Goal: Task Accomplishment & Management: Manage account settings

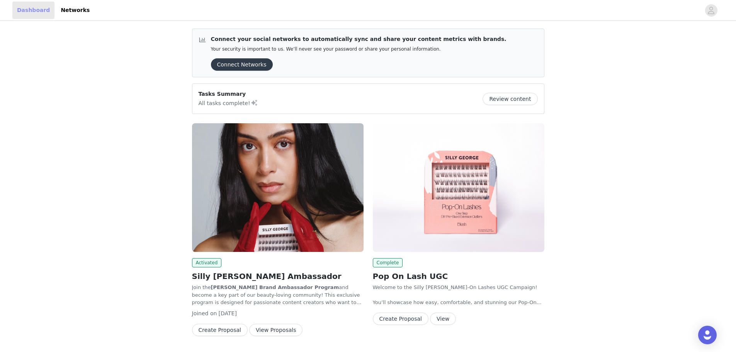
click at [32, 10] on link "Dashboard" at bounding box center [33, 10] width 42 height 17
drag, startPoint x: 327, startPoint y: 40, endPoint x: 495, endPoint y: 50, distance: 168.3
click at [495, 50] on article "Connect your social networks to automatically sync and share your content metri…" at bounding box center [368, 53] width 352 height 49
click at [506, 49] on article "Connect your social networks to automatically sync and share your content metri…" at bounding box center [368, 53] width 352 height 49
drag, startPoint x: 80, startPoint y: 11, endPoint x: 73, endPoint y: 10, distance: 6.6
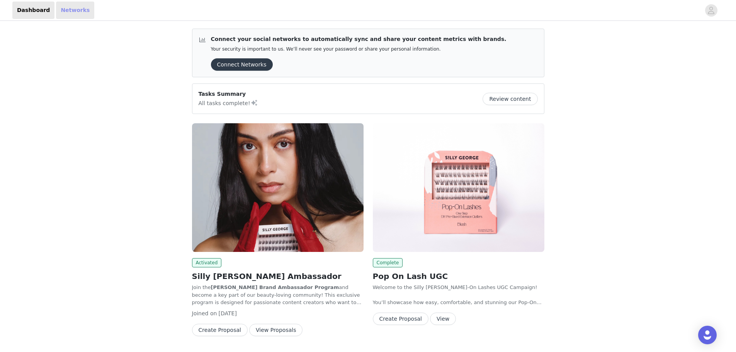
click at [79, 11] on link "Networks" at bounding box center [75, 10] width 38 height 17
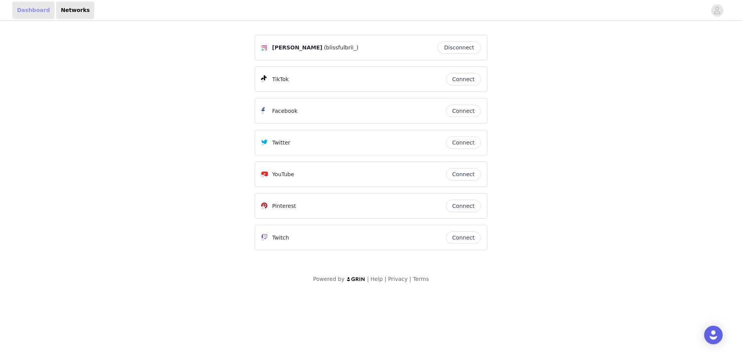
click at [34, 10] on link "Dashboard" at bounding box center [33, 10] width 42 height 17
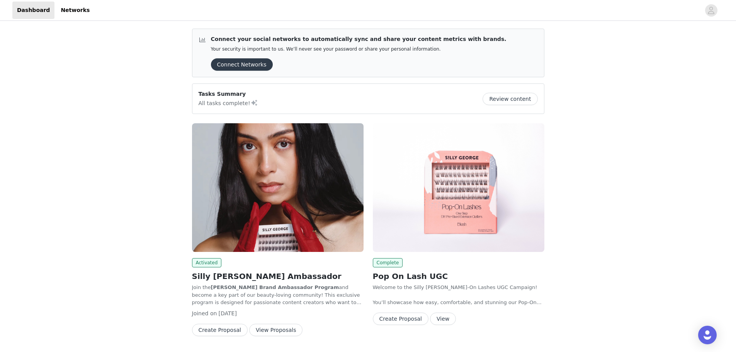
drag, startPoint x: 399, startPoint y: 39, endPoint x: 468, endPoint y: 42, distance: 68.8
click at [468, 42] on article "Connect your social networks to automatically sync and share your content metri…" at bounding box center [368, 53] width 352 height 49
click at [494, 95] on button "Review content" at bounding box center [509, 99] width 55 height 12
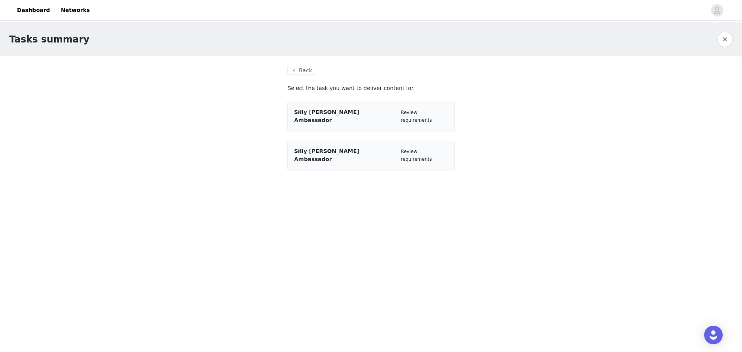
click at [330, 115] on span "Silly [PERSON_NAME] Ambassador" at bounding box center [326, 116] width 65 height 14
click at [429, 110] on link "Review requirements" at bounding box center [415, 116] width 31 height 13
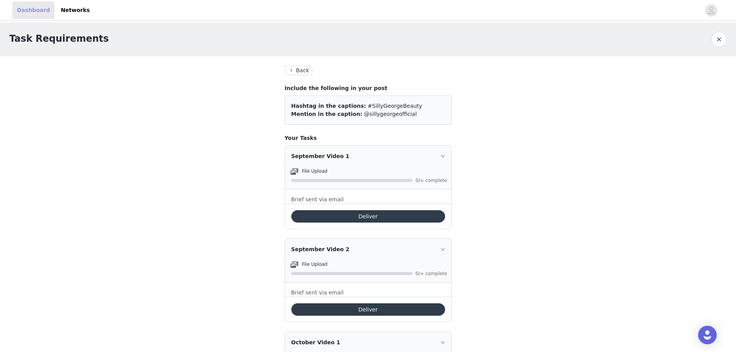
click at [23, 12] on link "Dashboard" at bounding box center [33, 10] width 42 height 17
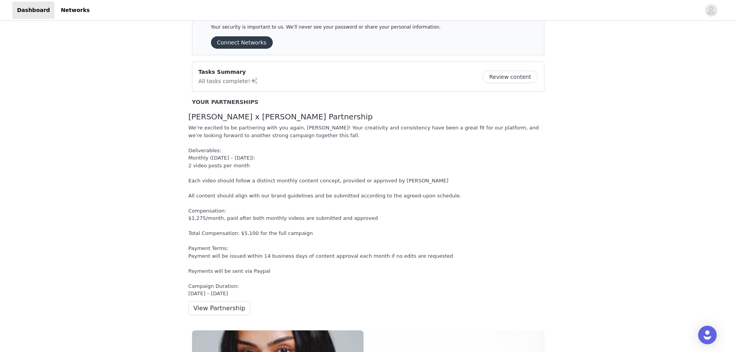
scroll to position [39, 0]
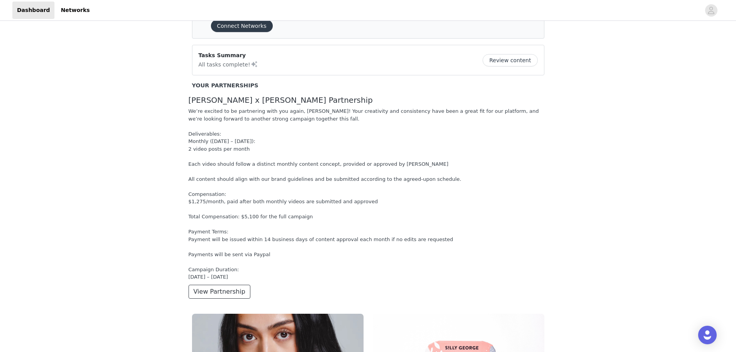
click at [222, 290] on button "View Partnership" at bounding box center [219, 292] width 62 height 14
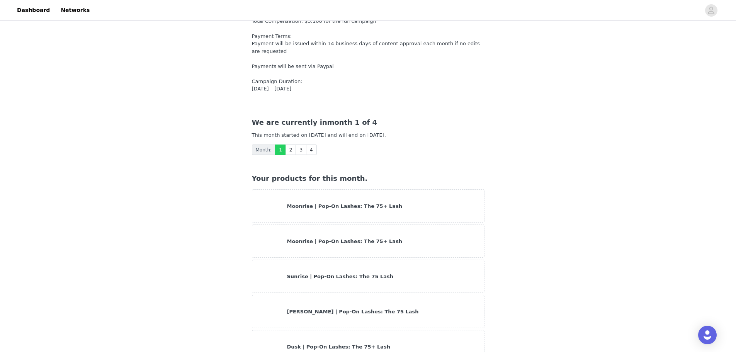
scroll to position [154, 0]
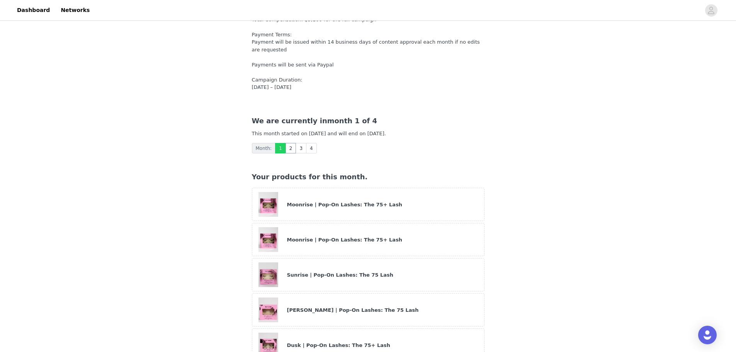
click at [288, 143] on link "2" at bounding box center [290, 148] width 11 height 10
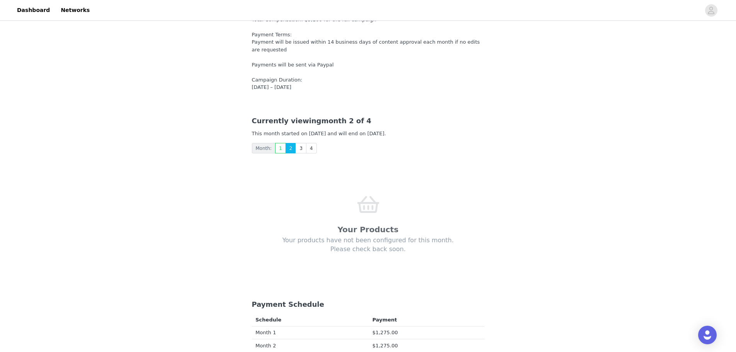
drag, startPoint x: 455, startPoint y: 216, endPoint x: 467, endPoint y: 234, distance: 21.4
click at [467, 234] on div "Your Products Your products have not been configured for this month. Please che…" at bounding box center [368, 225] width 232 height 109
click at [297, 143] on link "3" at bounding box center [300, 148] width 11 height 10
click at [311, 143] on link "4" at bounding box center [311, 148] width 11 height 10
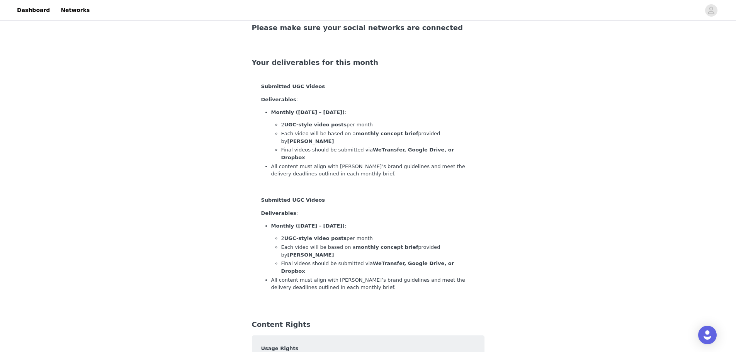
scroll to position [348, 0]
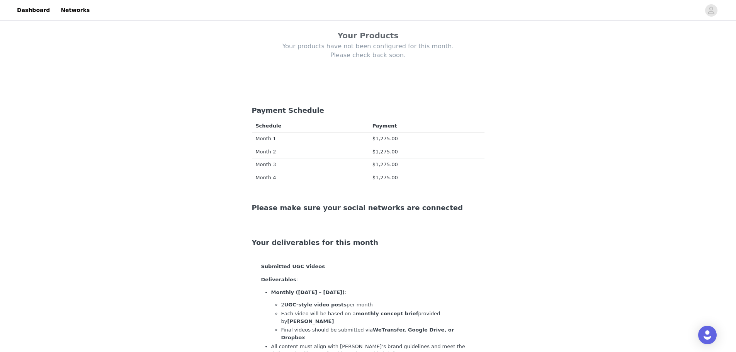
drag, startPoint x: 260, startPoint y: 116, endPoint x: 414, endPoint y: 117, distance: 154.1
click at [414, 132] on tr "Month 1 $1,275.00" at bounding box center [368, 138] width 232 height 13
click at [448, 145] on td "$1,275.00" at bounding box center [426, 151] width 116 height 13
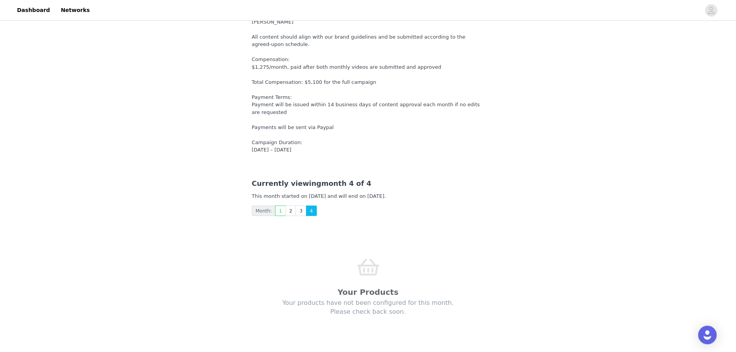
scroll to position [78, 0]
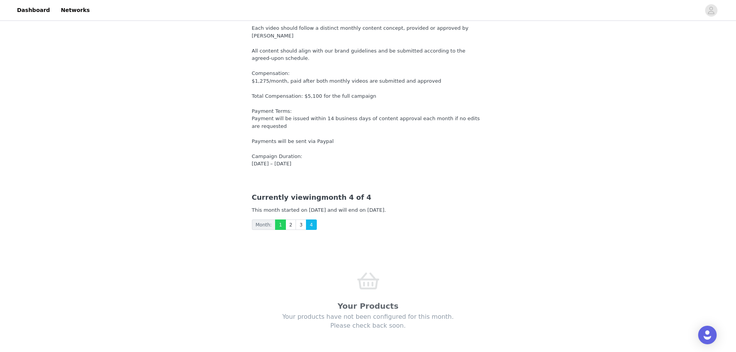
click at [279, 219] on link "1" at bounding box center [280, 224] width 11 height 10
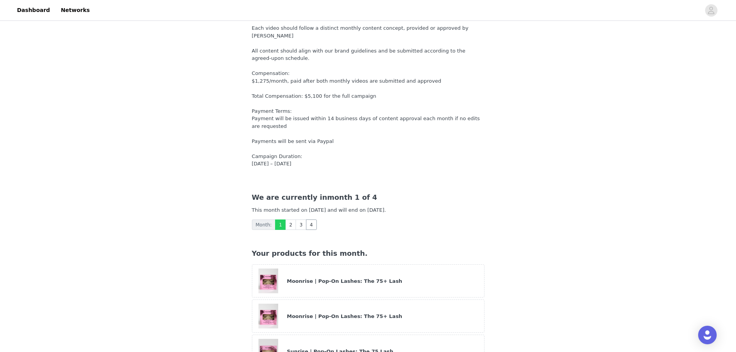
click at [309, 219] on link "4" at bounding box center [311, 224] width 11 height 10
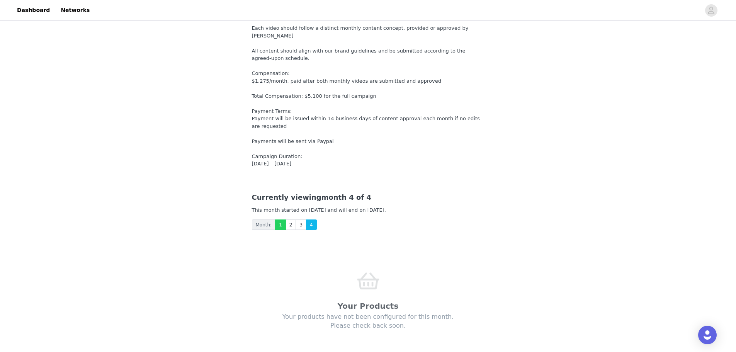
click at [280, 219] on link "1" at bounding box center [280, 224] width 11 height 10
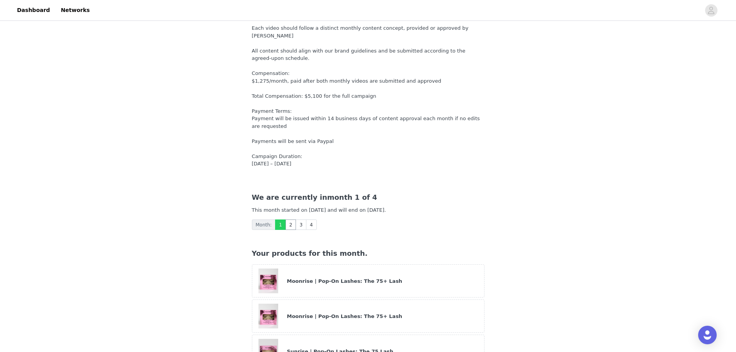
click at [285, 219] on link "2" at bounding box center [290, 224] width 11 height 10
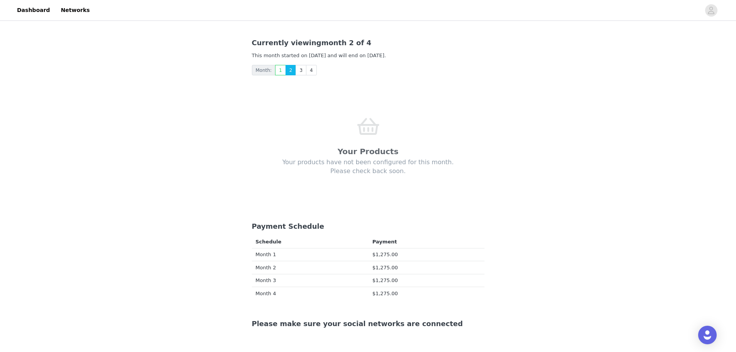
scroll to position [0, 0]
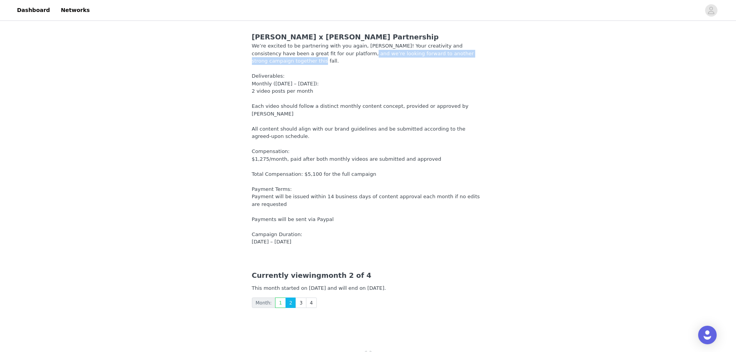
drag, startPoint x: 308, startPoint y: 55, endPoint x: 494, endPoint y: 58, distance: 185.8
click at [489, 57] on div "Silly George x Brianna Partnership We’re excited to be partnering with you agai…" at bounding box center [368, 141] width 251 height 238
